Goal: Task Accomplishment & Management: Manage account settings

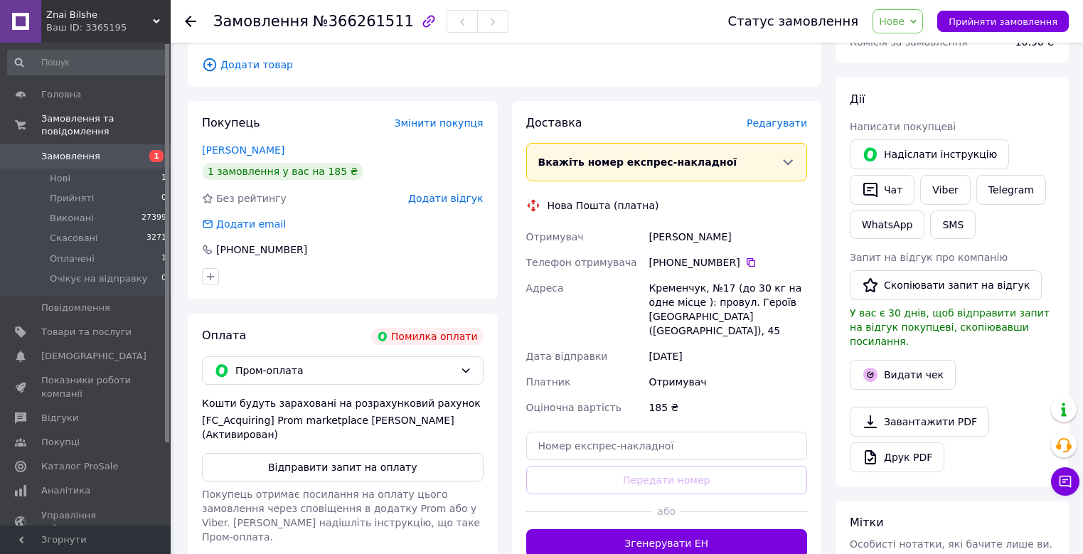
scroll to position [213, 0]
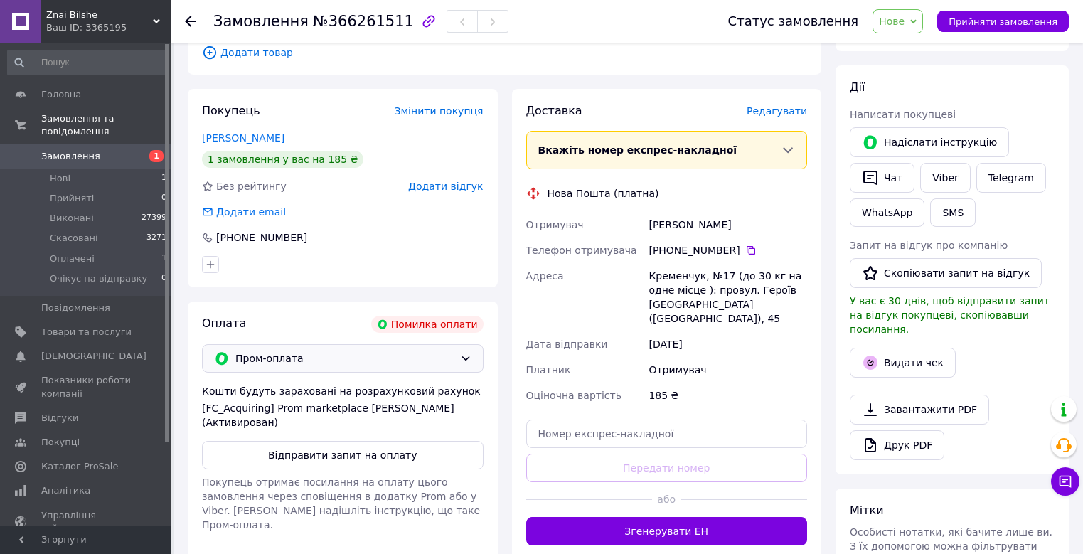
click at [291, 360] on span "Пром-оплата" at bounding box center [344, 358] width 219 height 16
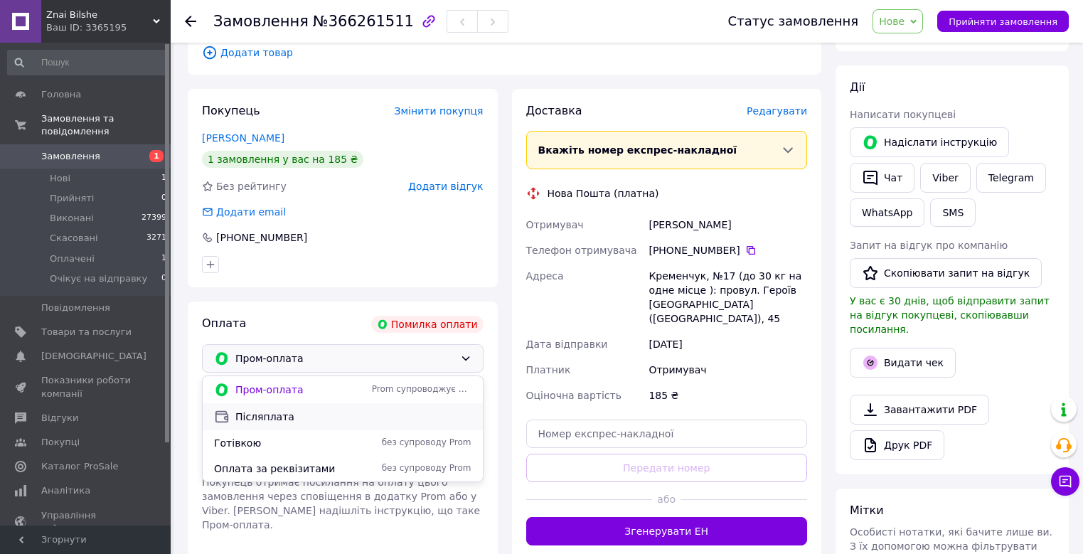
click at [252, 417] on span "Післяплата" at bounding box center [353, 416] width 236 height 14
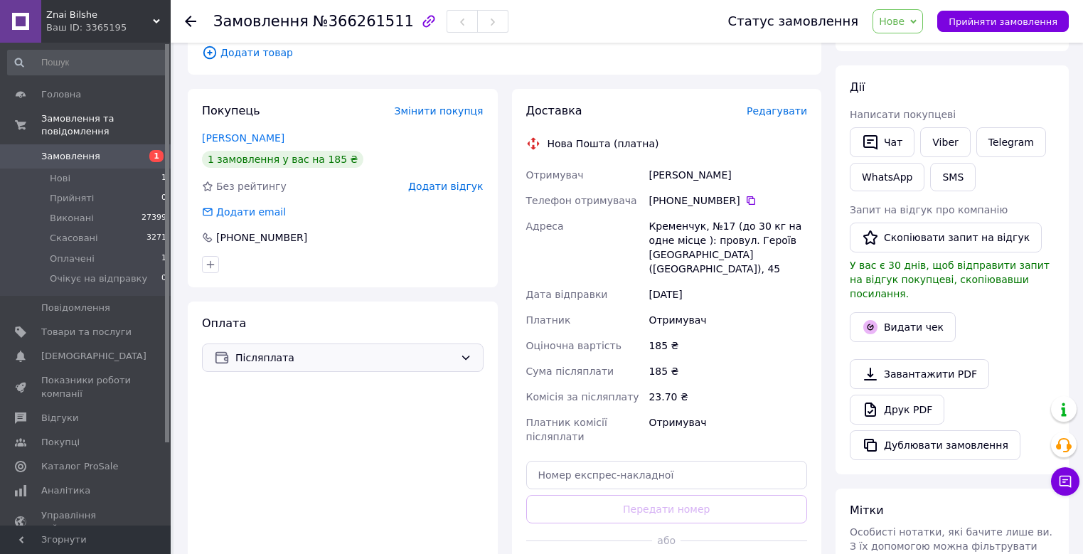
click at [277, 343] on div "Післяплата" at bounding box center [342, 357] width 281 height 28
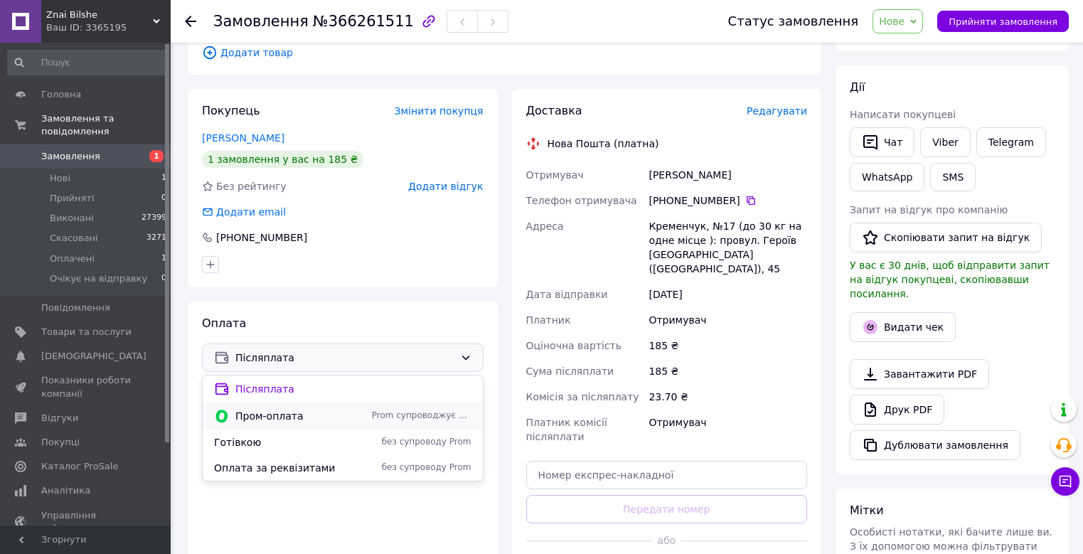
click at [256, 422] on span "Пром-оплата" at bounding box center [300, 416] width 131 height 14
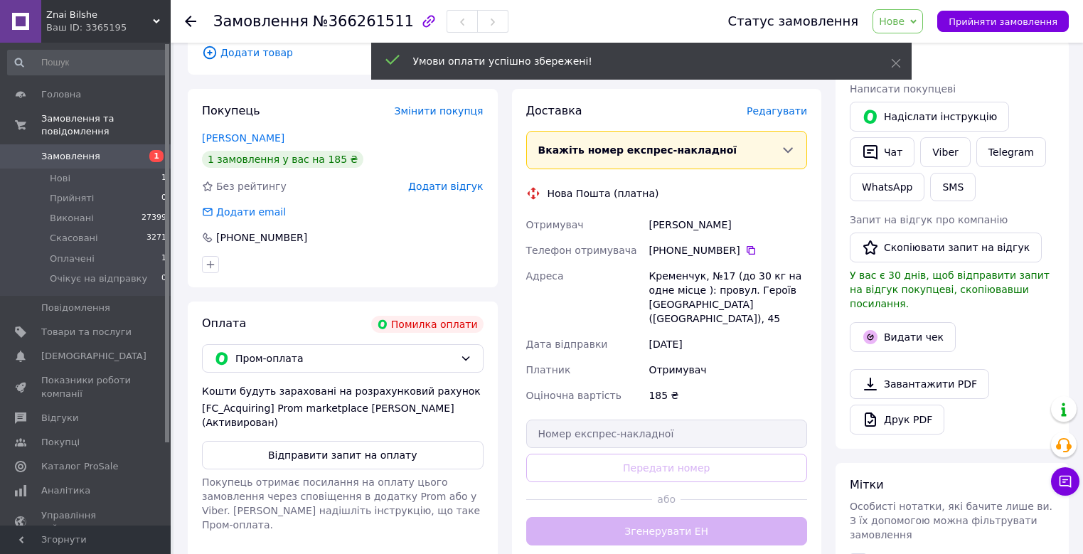
click at [919, 22] on span "Нове" at bounding box center [897, 21] width 50 height 24
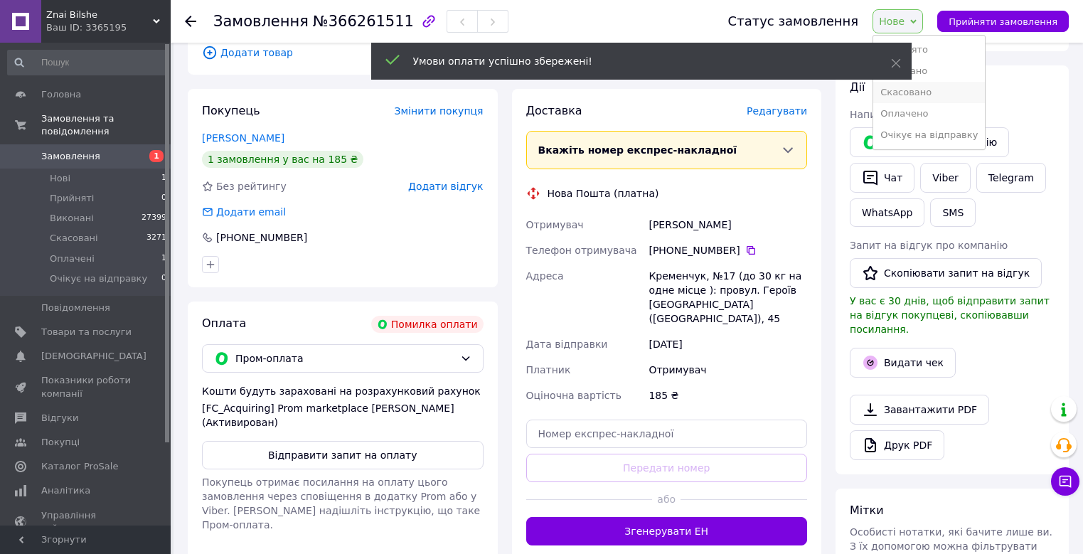
click at [943, 91] on li "Скасовано" at bounding box center [929, 92] width 112 height 21
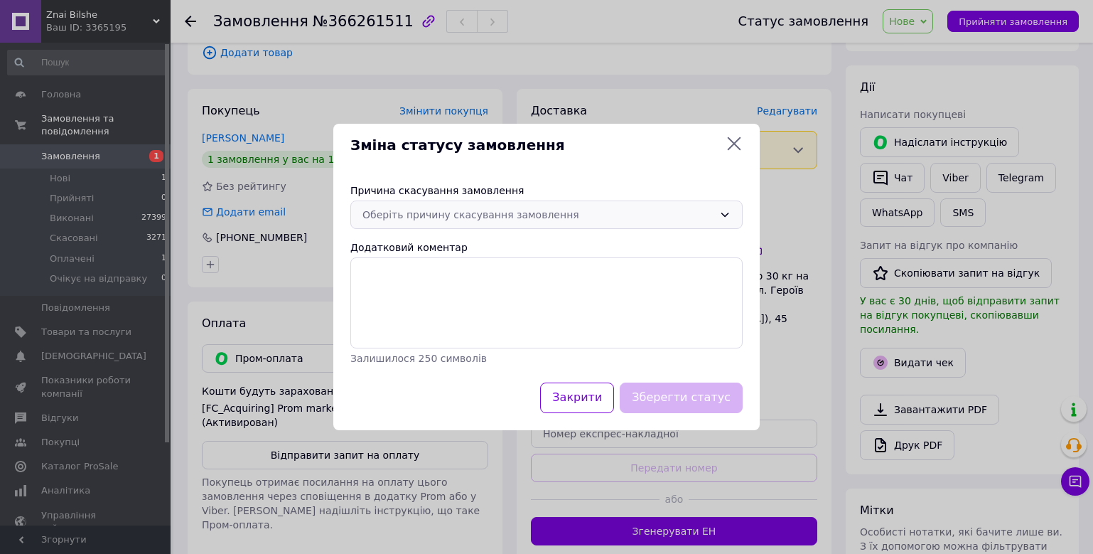
click at [496, 224] on div "Оберіть причину скасування замовлення" at bounding box center [546, 214] width 392 height 28
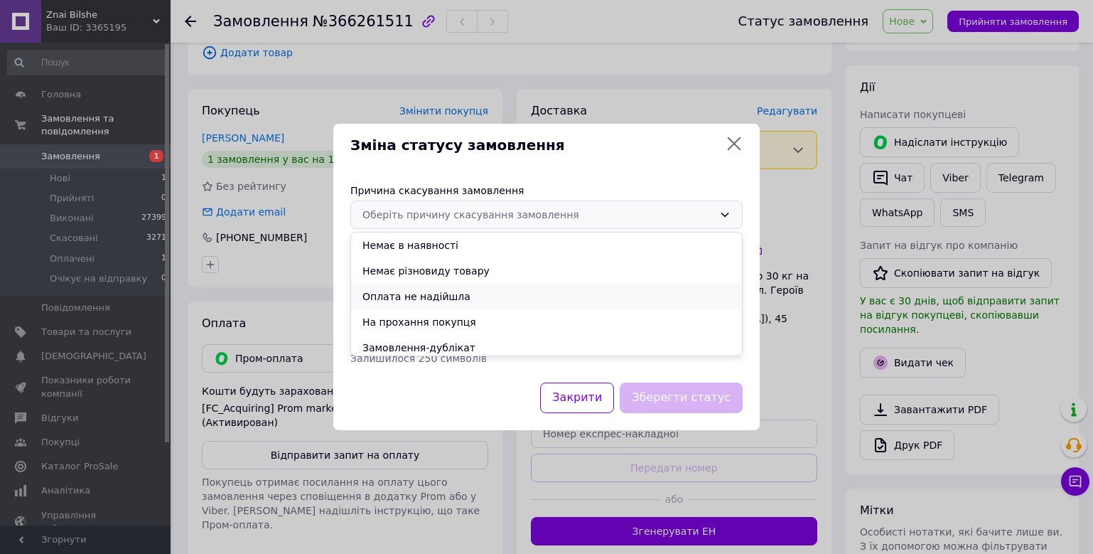
click at [409, 294] on li "Оплата не надійшла" at bounding box center [546, 297] width 391 height 26
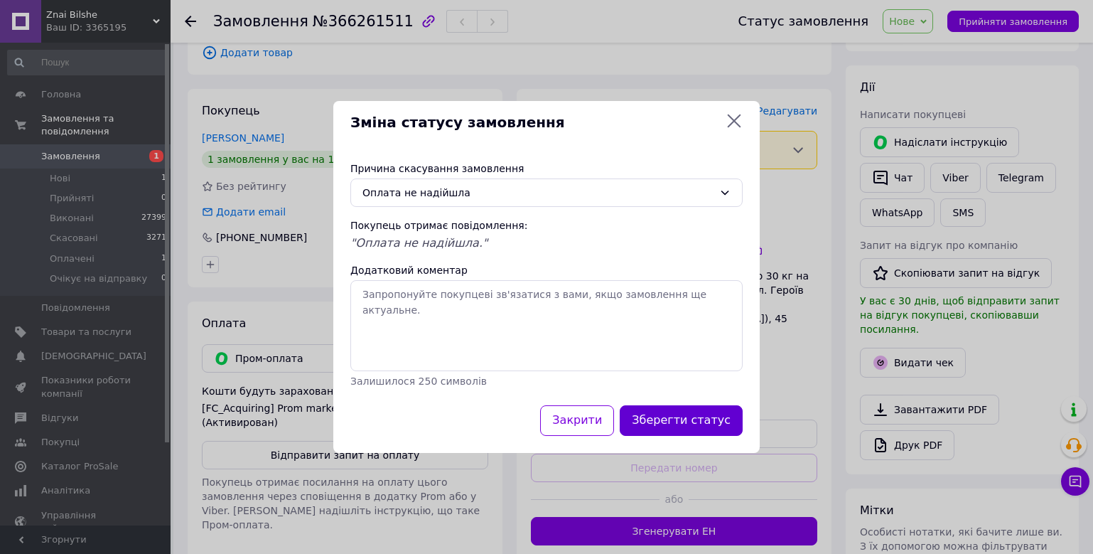
click at [691, 423] on button "Зберегти статус" at bounding box center [681, 420] width 123 height 31
